Goal: Check status: Check status

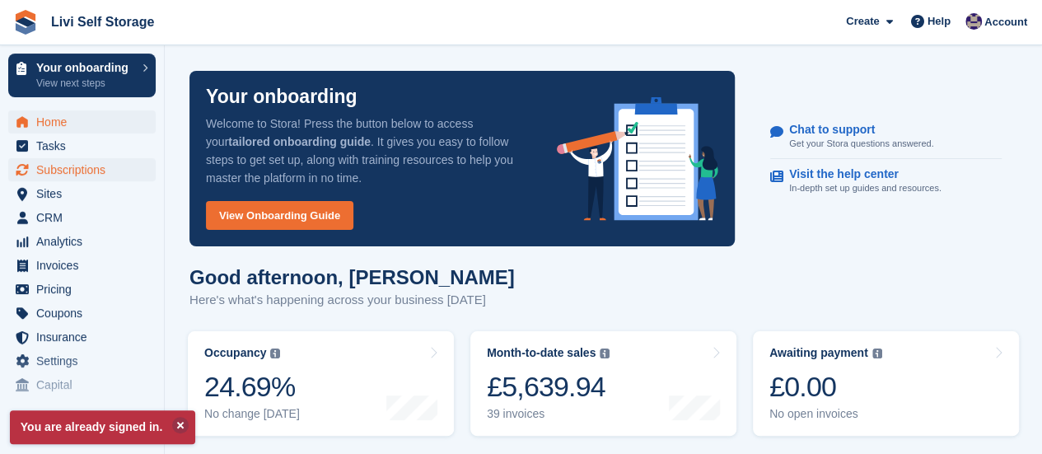
click at [74, 171] on span "Subscriptions" at bounding box center [85, 169] width 99 height 23
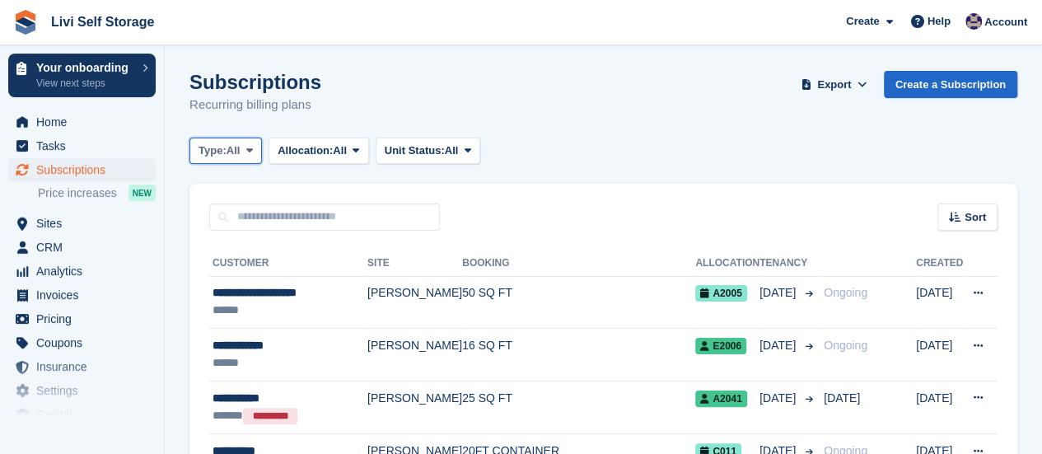
click at [253, 147] on icon at bounding box center [249, 150] width 7 height 11
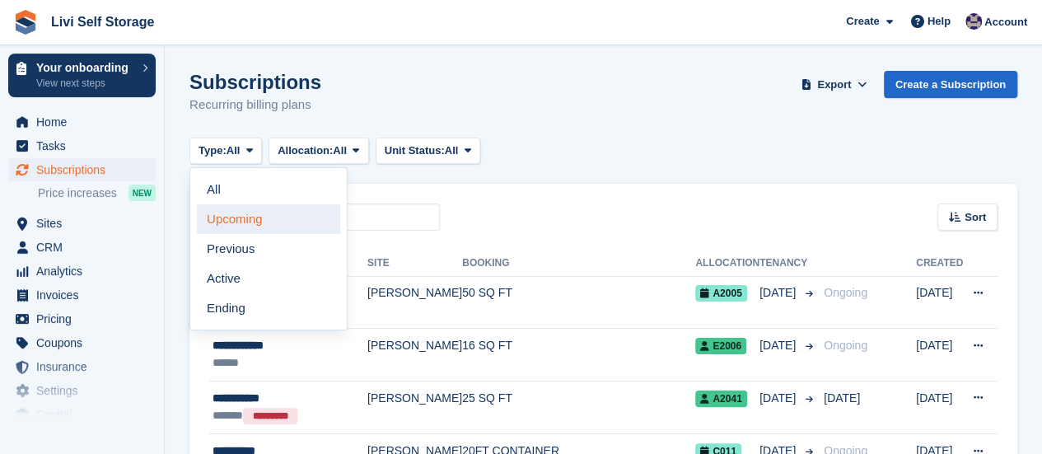
click at [244, 220] on link "Upcoming" at bounding box center [268, 219] width 143 height 30
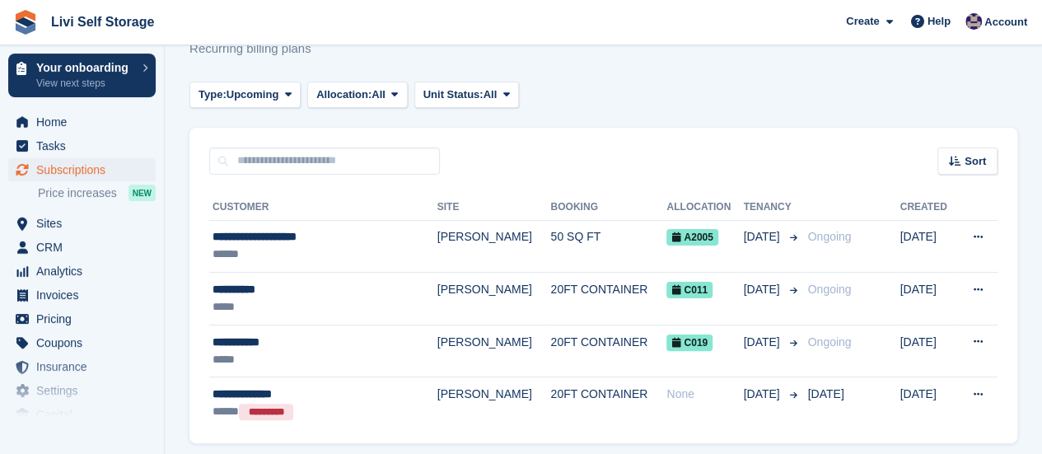
scroll to position [82, 0]
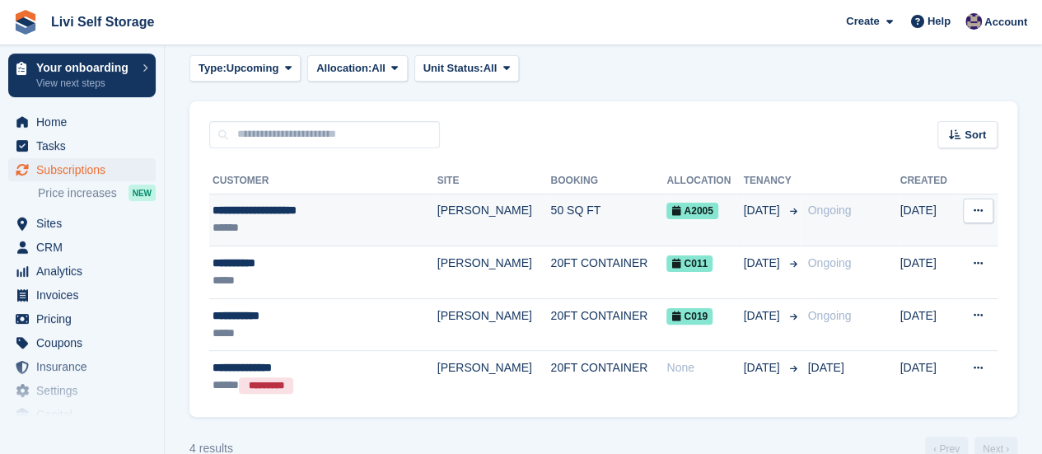
click at [251, 213] on div "**********" at bounding box center [306, 210] width 187 height 17
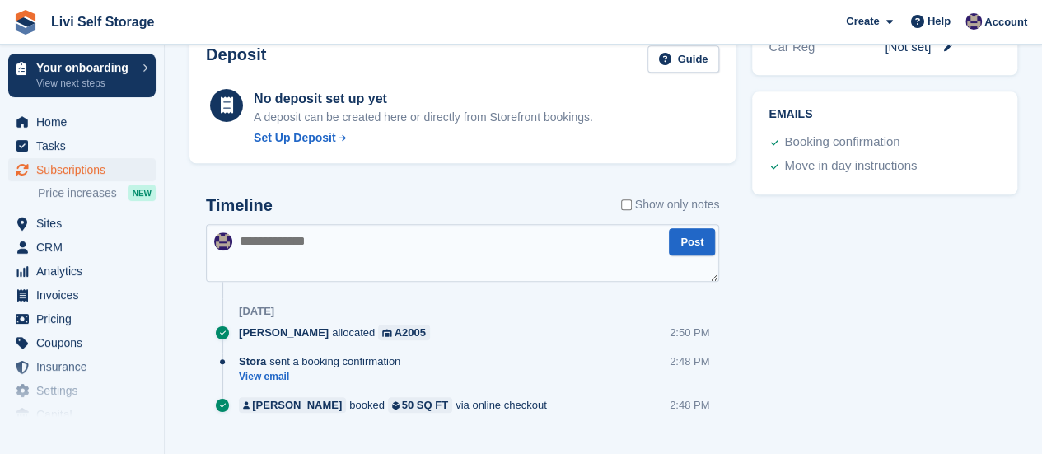
scroll to position [741, 0]
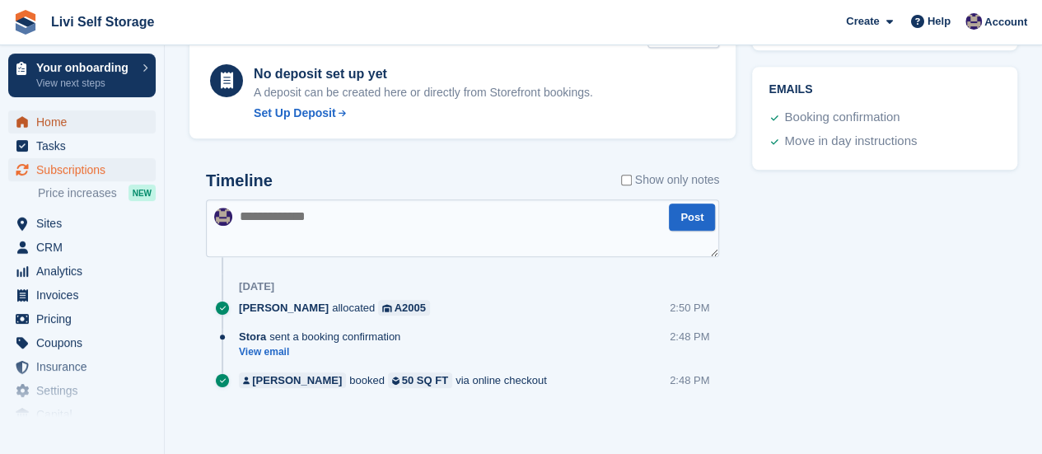
click at [51, 124] on span "Home" at bounding box center [85, 121] width 99 height 23
